Goal: Browse casually

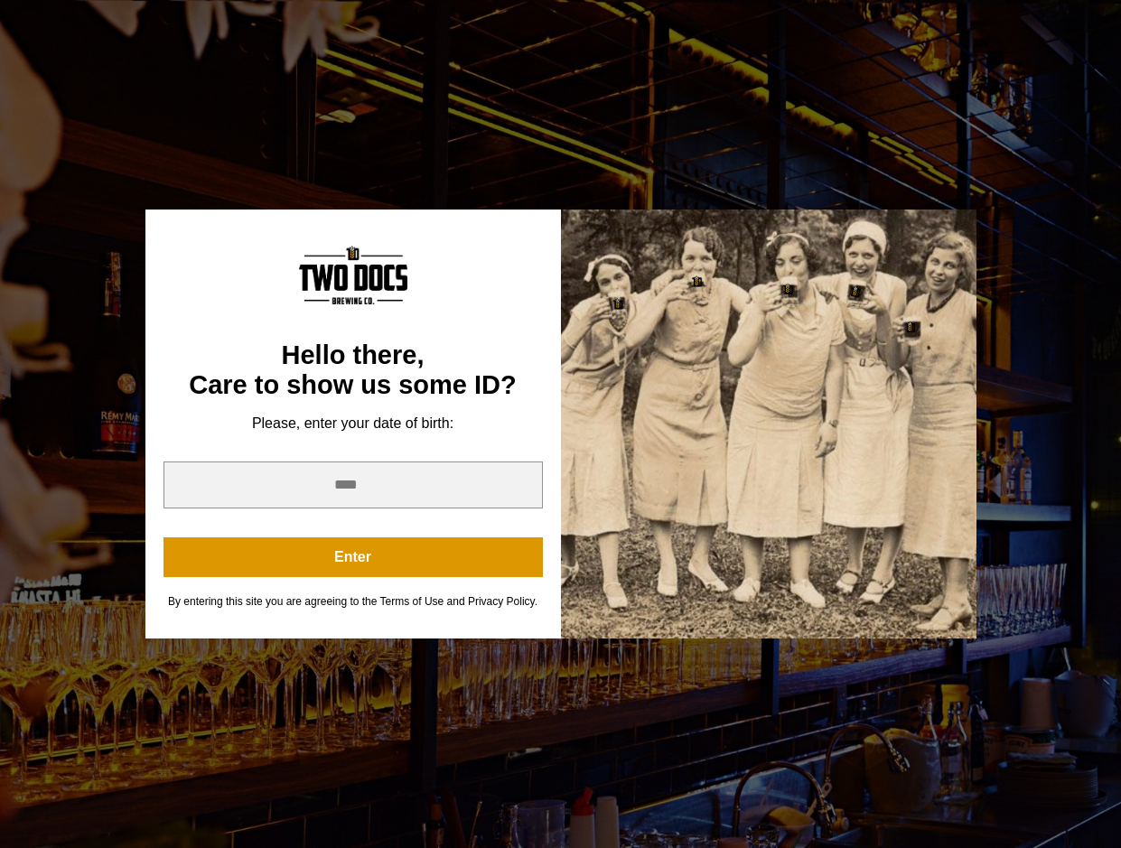
scroll to position [361, 0]
click at [401, 489] on input "year" at bounding box center [352, 484] width 379 height 47
type input "****"
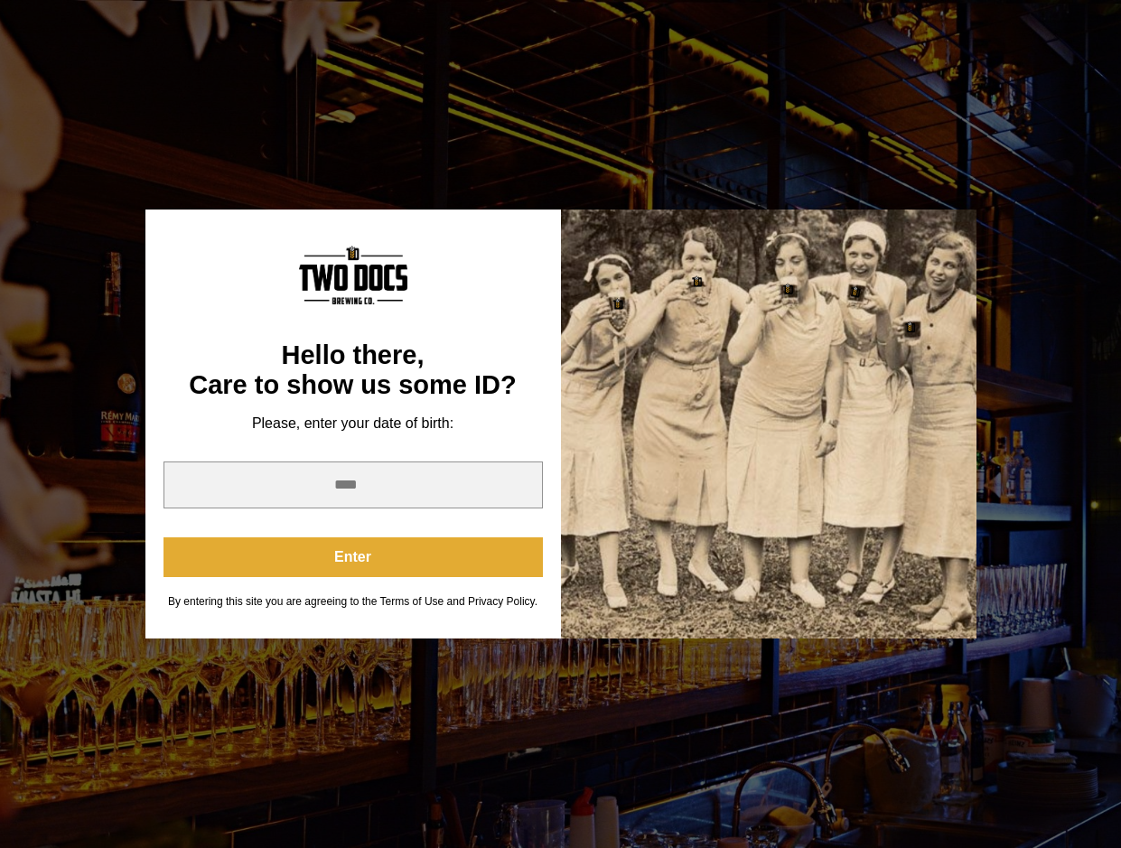
click at [403, 563] on button "Enter" at bounding box center [352, 557] width 379 height 40
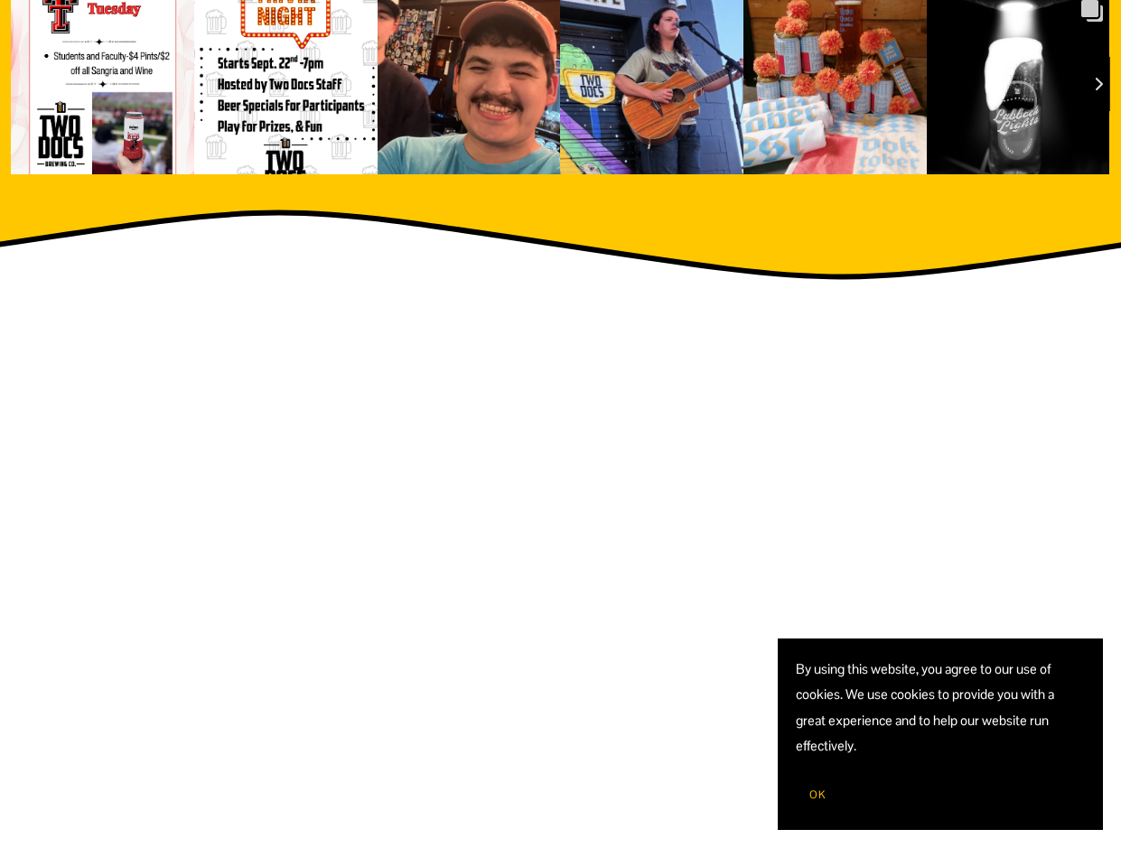
scroll to position [2422, 0]
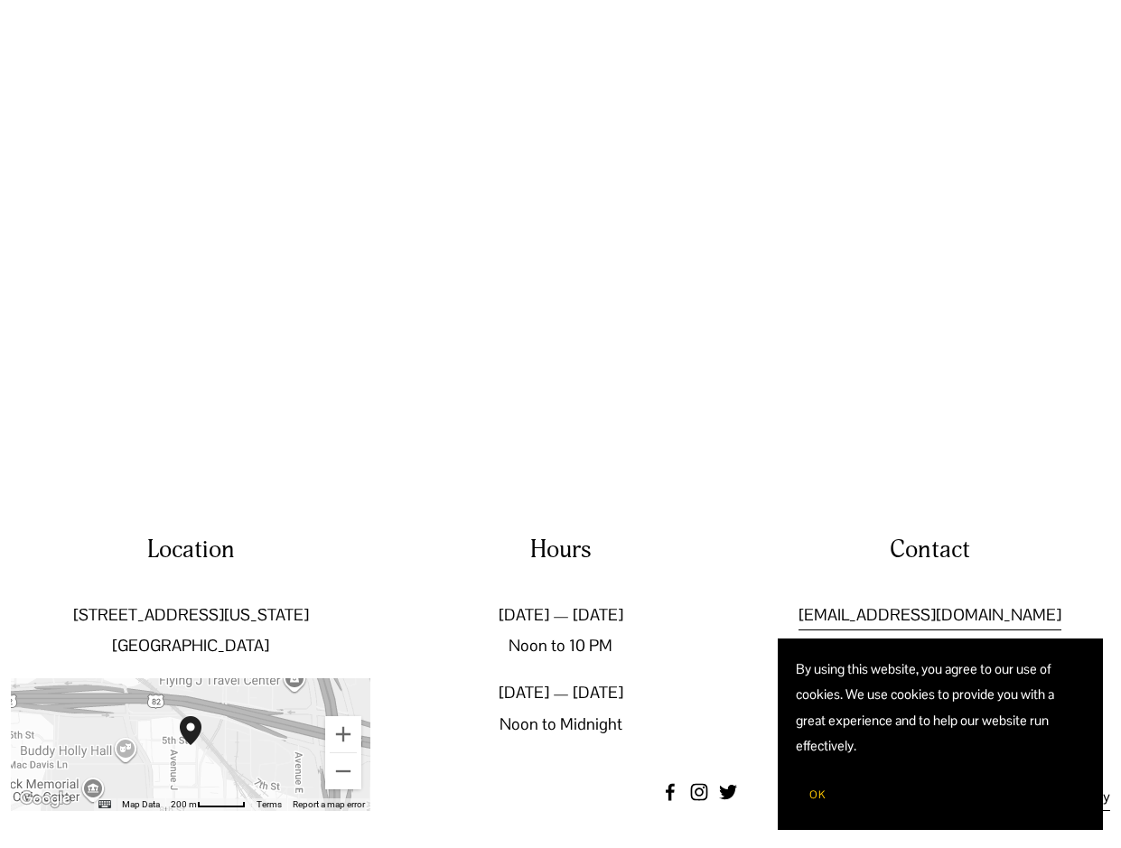
click at [817, 805] on button "OK" at bounding box center [817, 794] width 43 height 34
